Goal: Navigation & Orientation: Find specific page/section

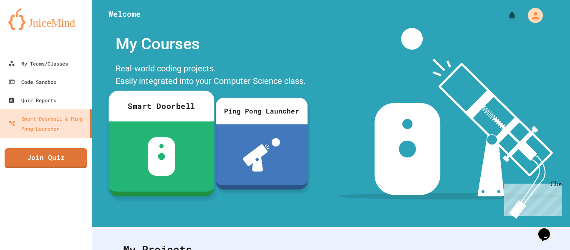
scroll to position [162, 0]
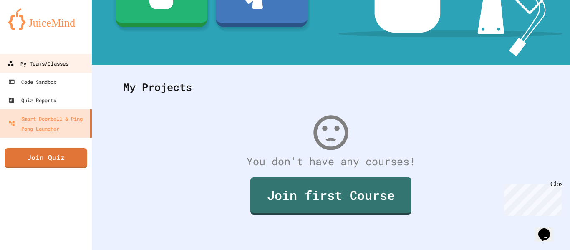
click at [29, 58] on div "My Teams/Classes" at bounding box center [37, 63] width 61 height 10
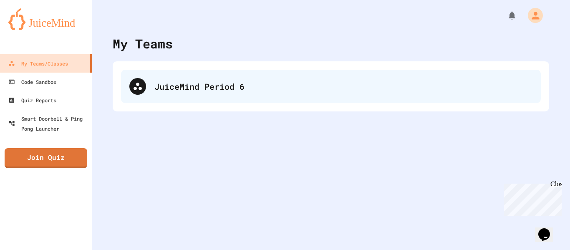
click at [212, 99] on div "JuiceMind Period 6" at bounding box center [331, 86] width 420 height 33
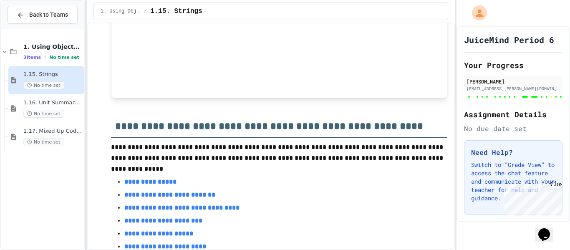
scroll to position [10422, 0]
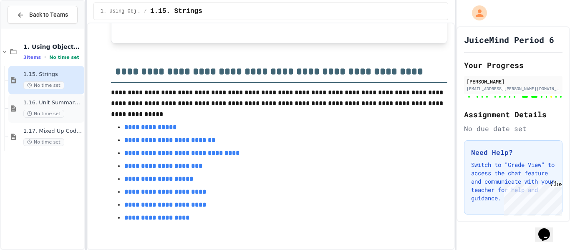
click at [74, 103] on span "1.16. Unit Summary 1a (1.1-1.6)" at bounding box center [52, 102] width 59 height 7
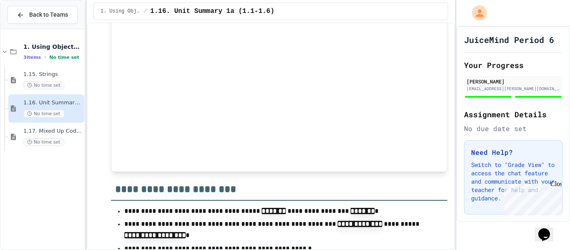
scroll to position [1368, 0]
